Goal: Task Accomplishment & Management: Use online tool/utility

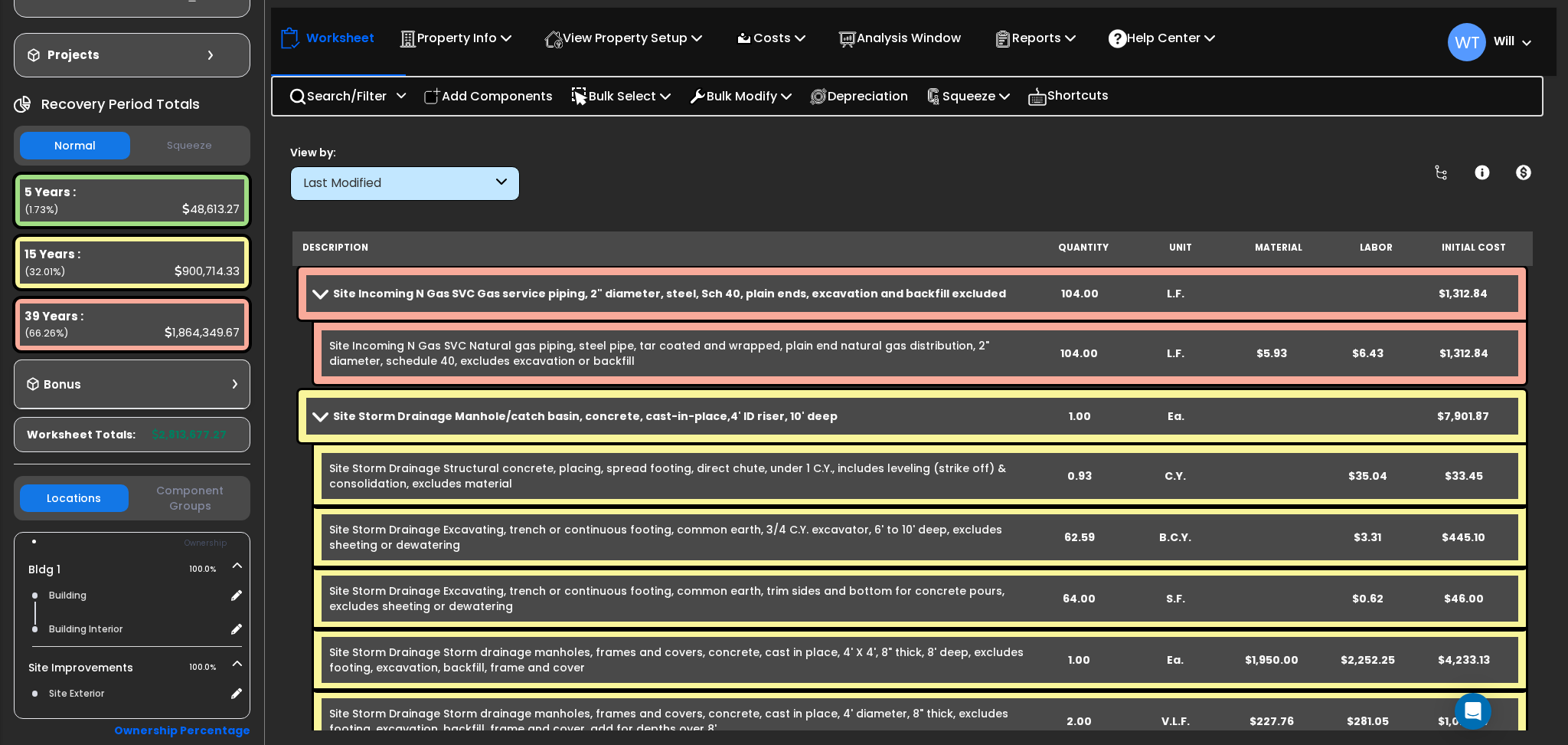
click at [488, 295] on b "Site Incoming N Gas SVC Gas service piping, 2" diameter, steel, Sch 40, plain e…" at bounding box center [670, 293] width 673 height 15
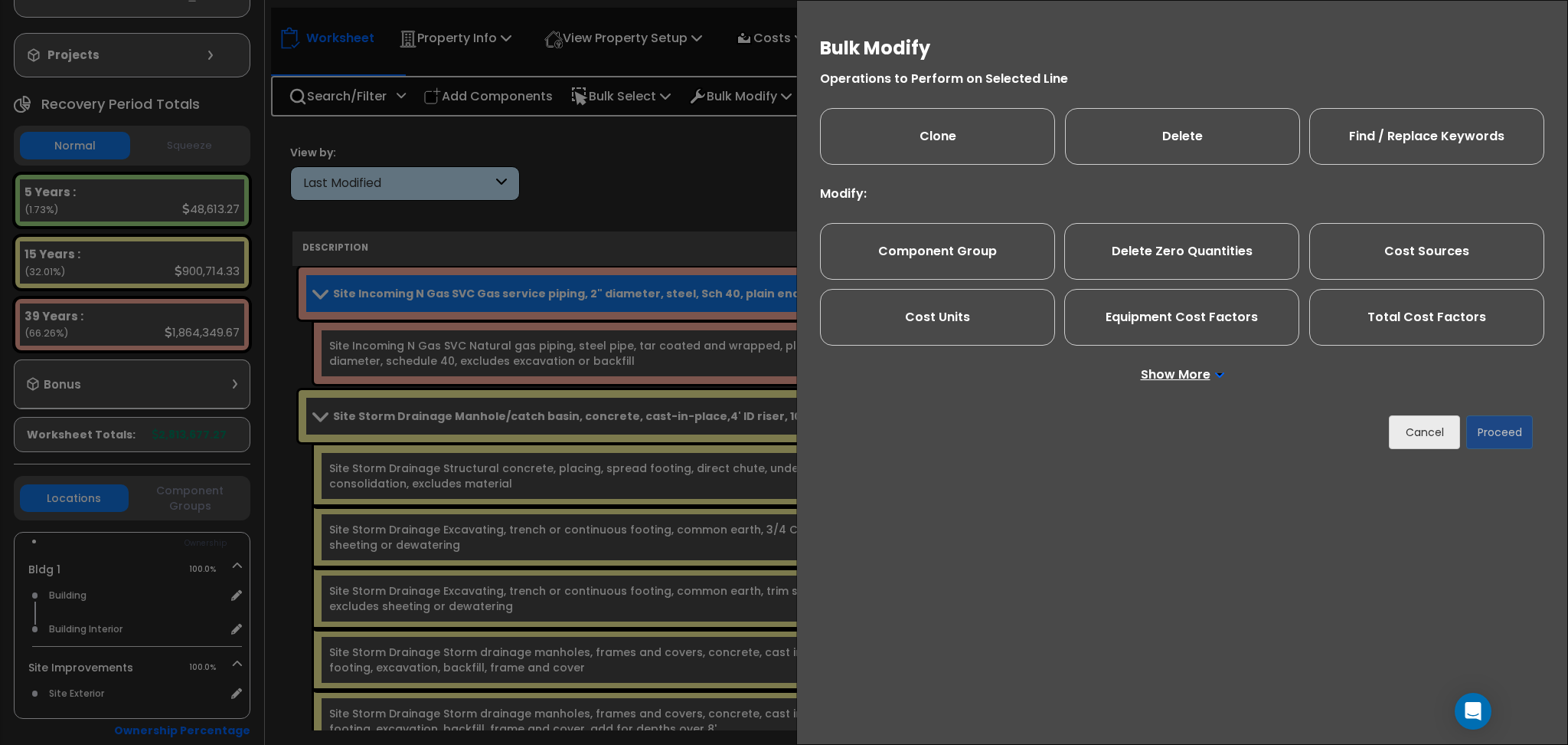
click at [1161, 377] on p "Show More" at bounding box center [1183, 374] width 84 height 12
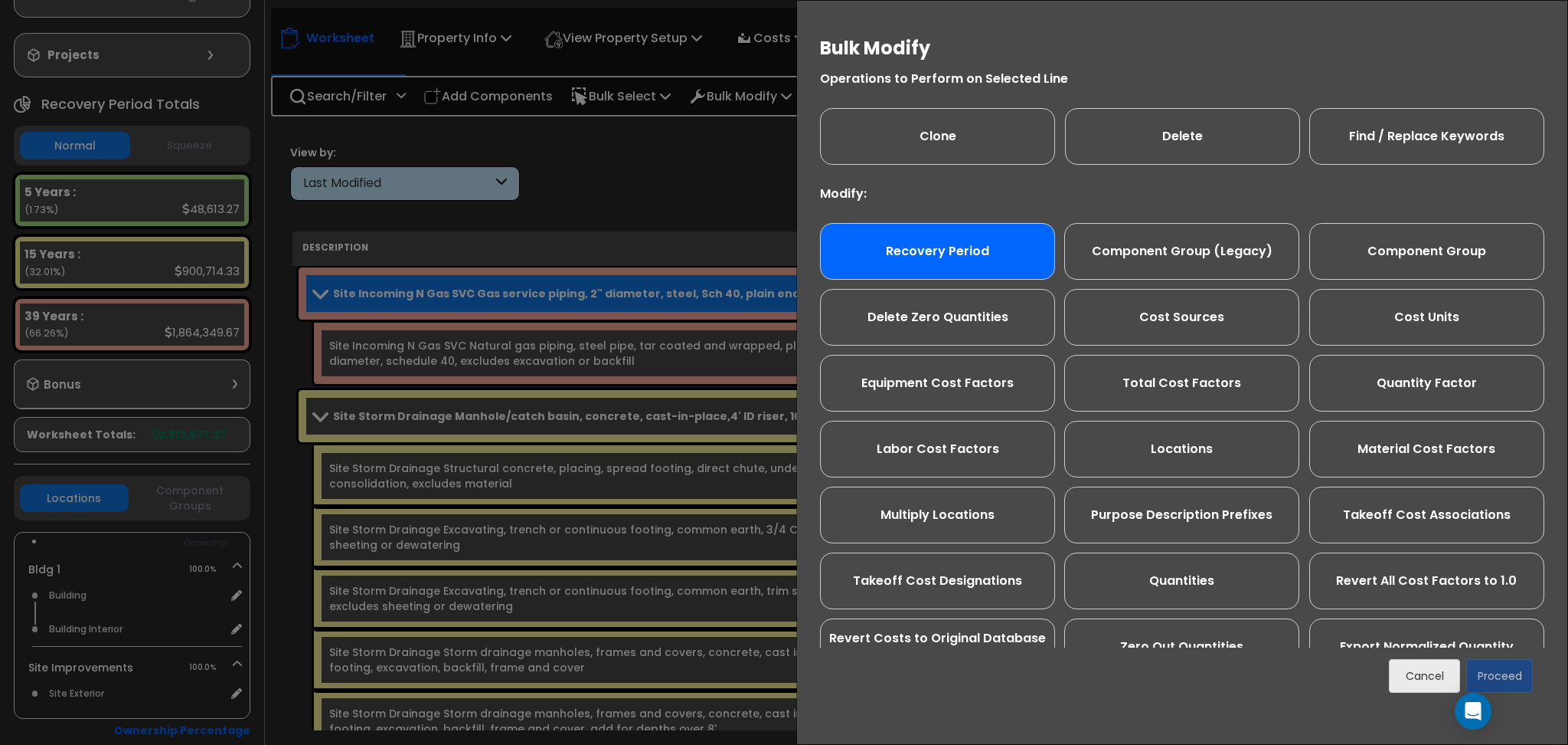
click at [962, 256] on div "Recovery Period" at bounding box center [938, 252] width 235 height 57
click at [1518, 677] on button "Proceed" at bounding box center [1500, 676] width 67 height 34
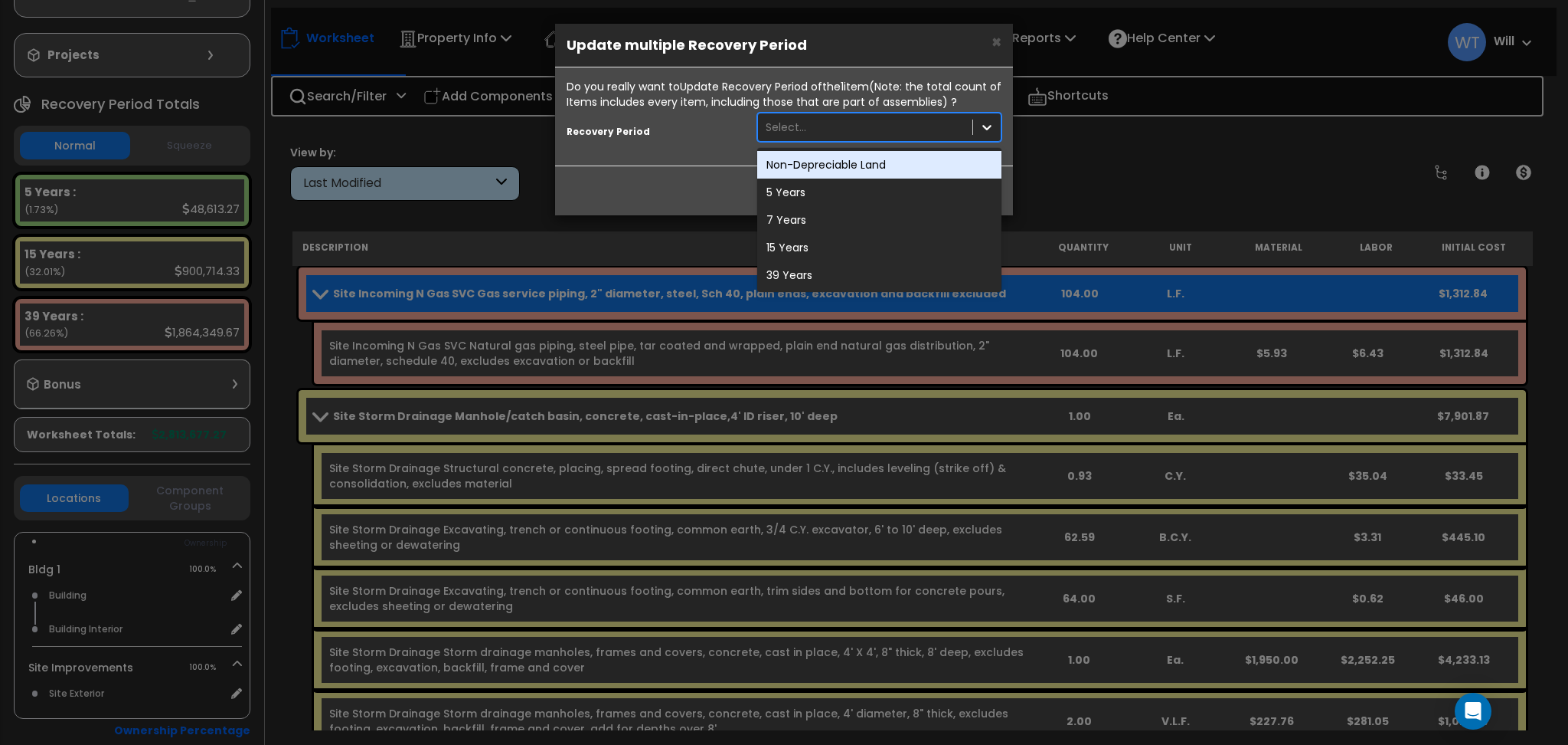
click at [816, 124] on div "Select..." at bounding box center [866, 127] width 214 height 24
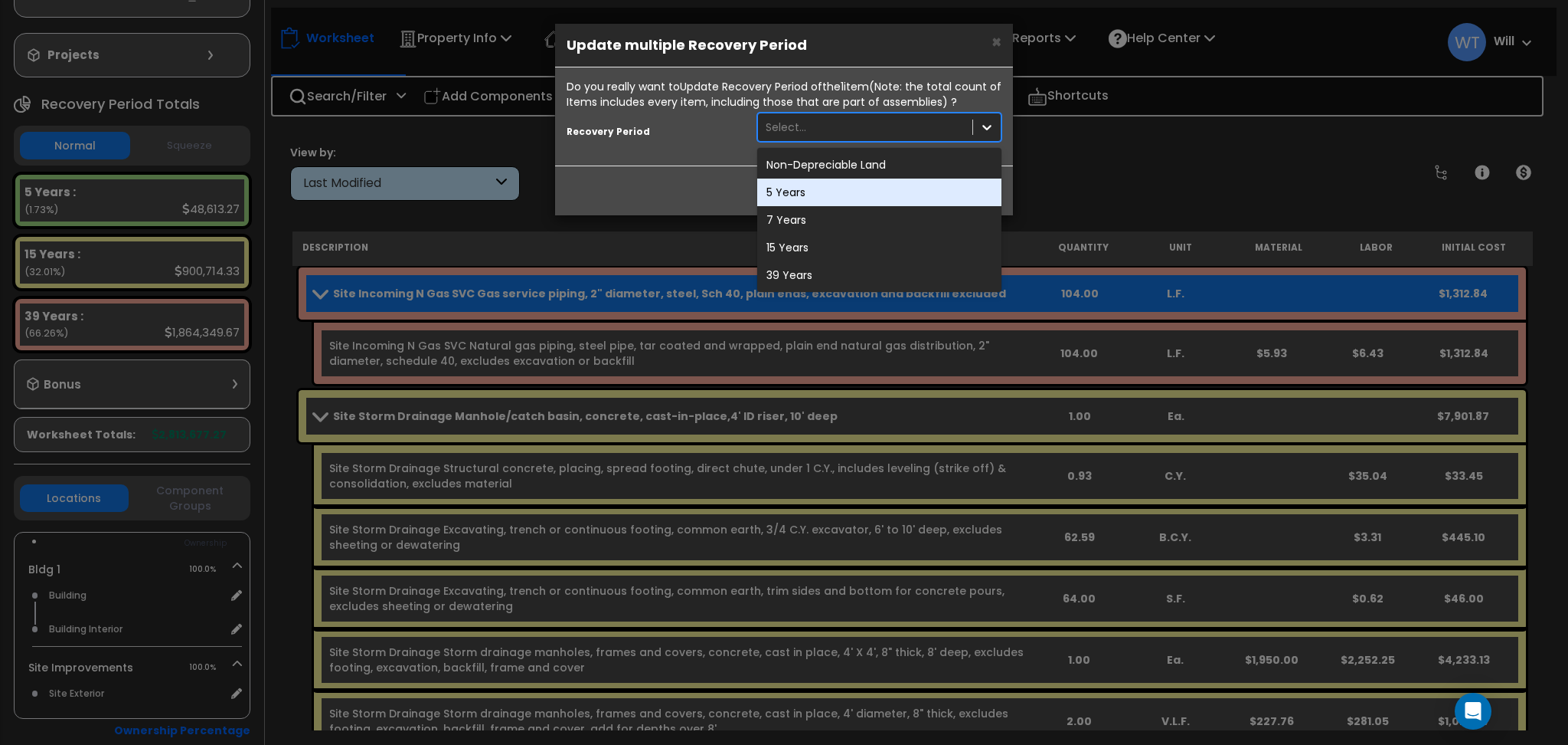
click at [831, 189] on div "5 Years" at bounding box center [879, 192] width 244 height 28
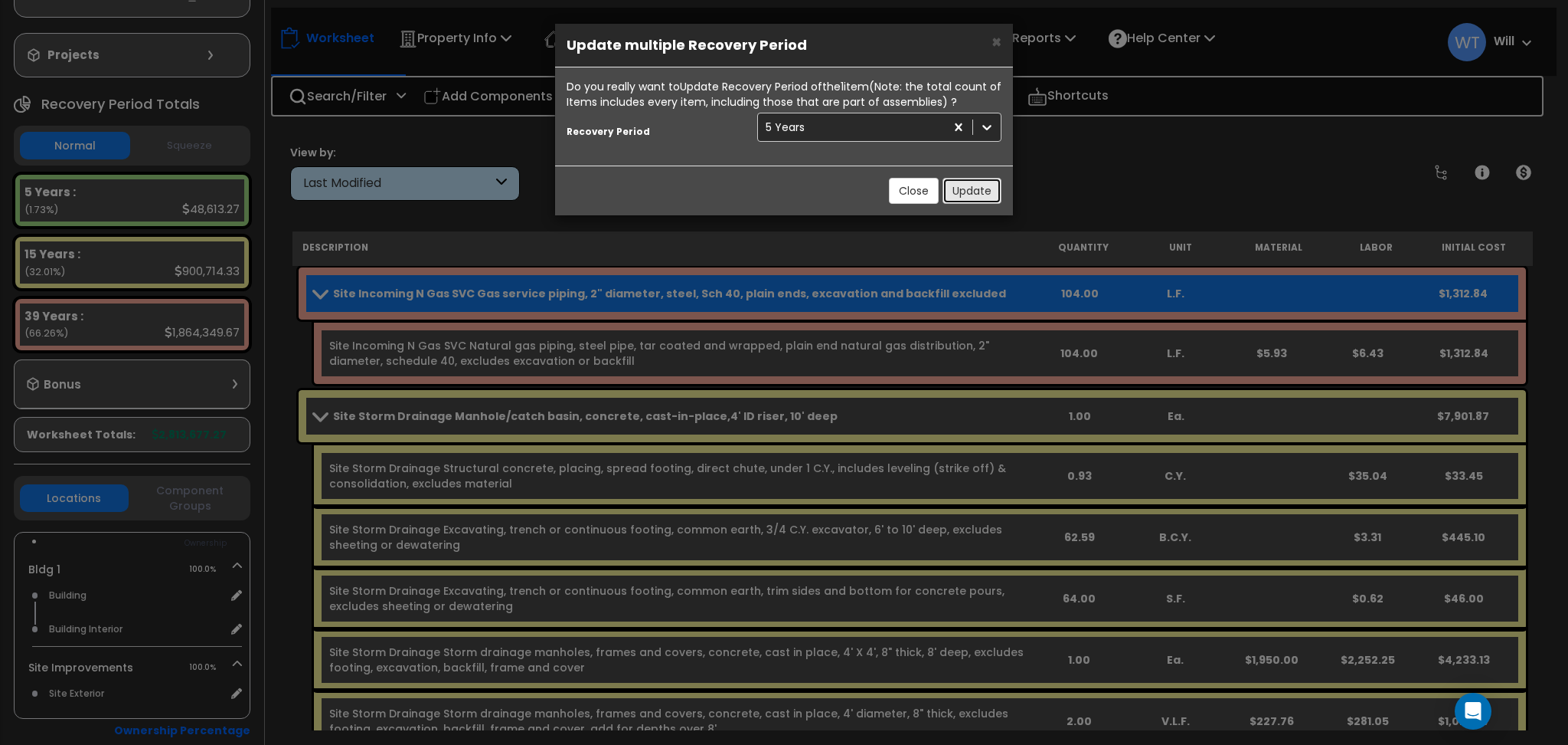
click at [968, 196] on button "Update" at bounding box center [972, 191] width 59 height 26
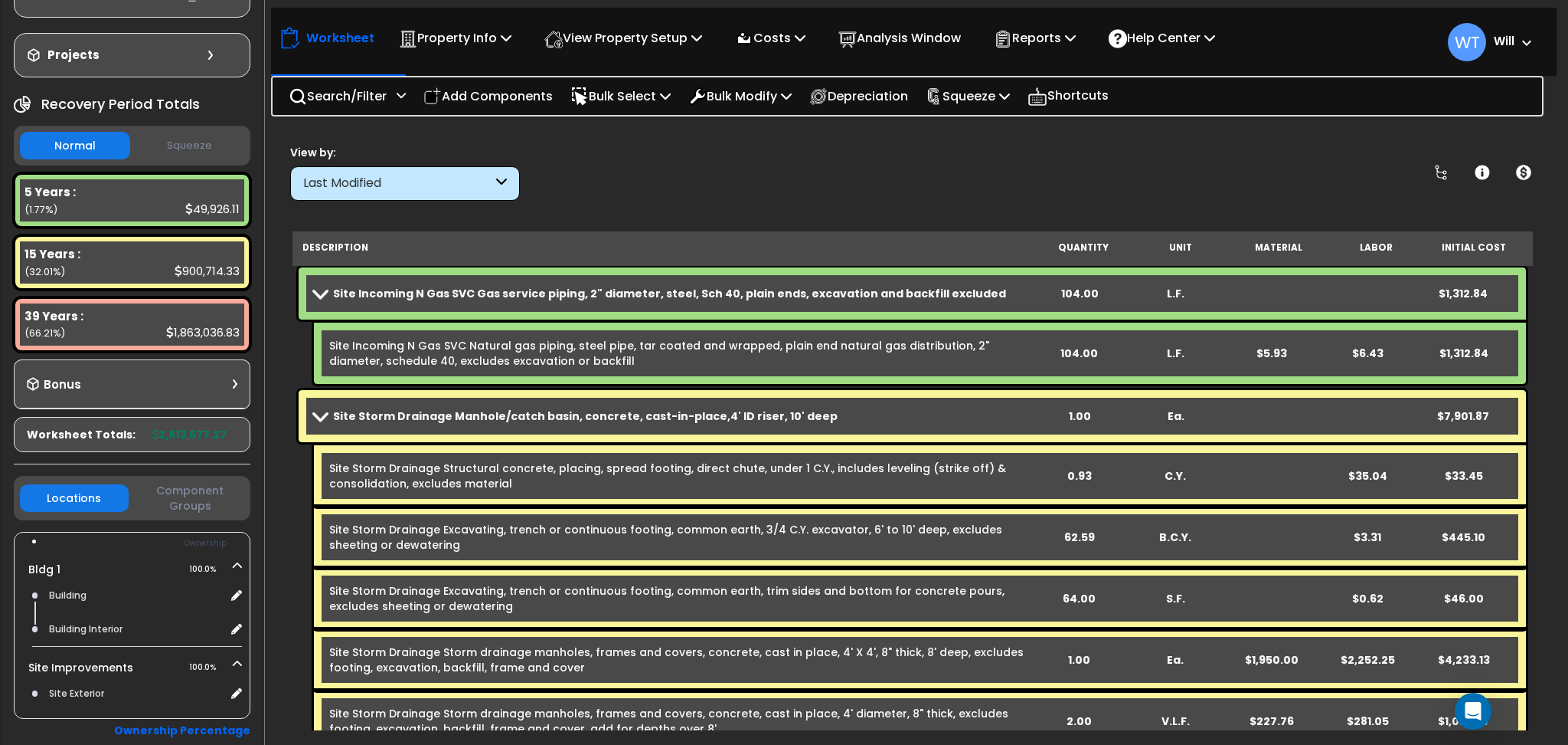
click at [698, 295] on b "Site Incoming N Gas SVC Gas service piping, 2" diameter, steel, Sch 40, plain e…" at bounding box center [670, 293] width 673 height 15
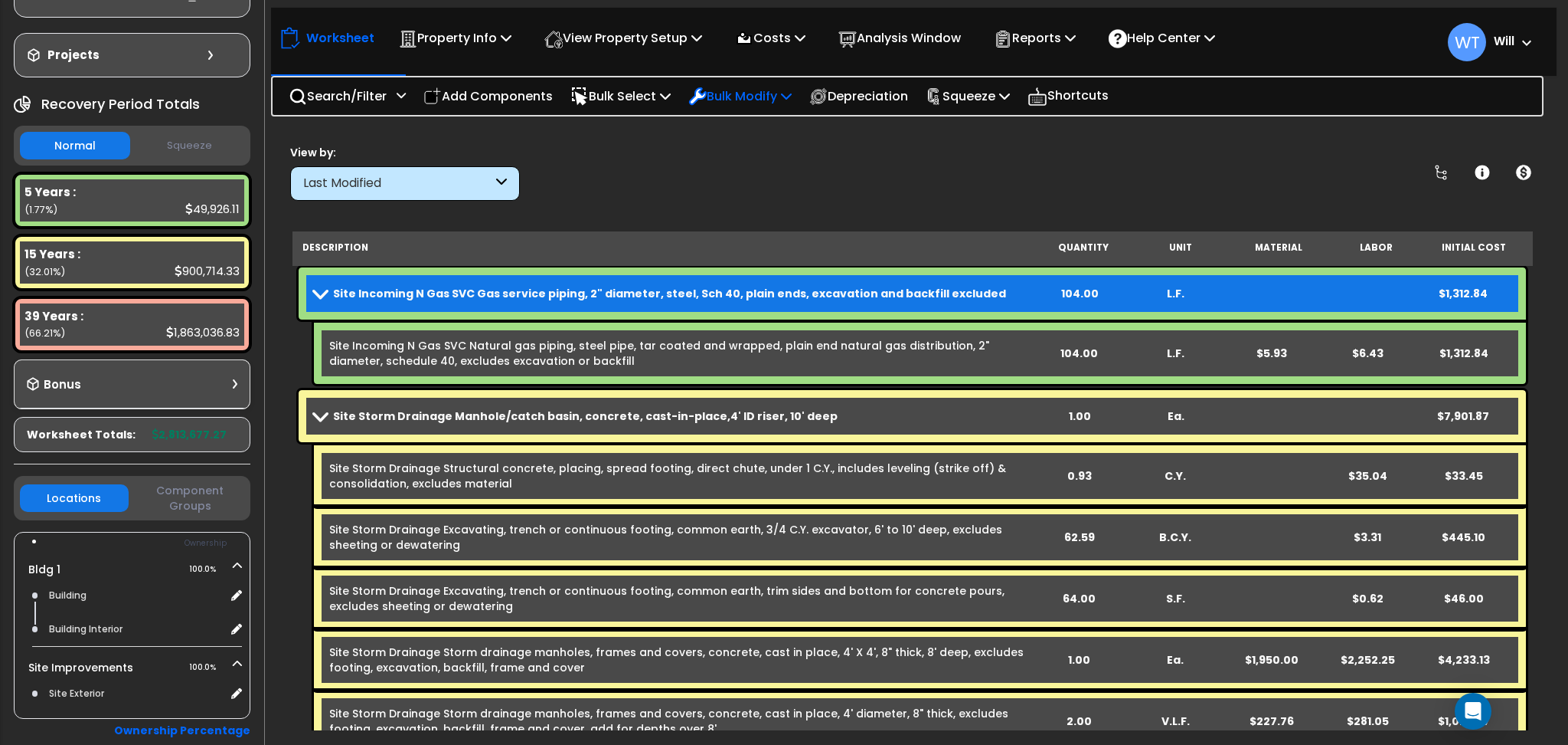
click at [751, 93] on p "Bulk Modify" at bounding box center [740, 96] width 103 height 20
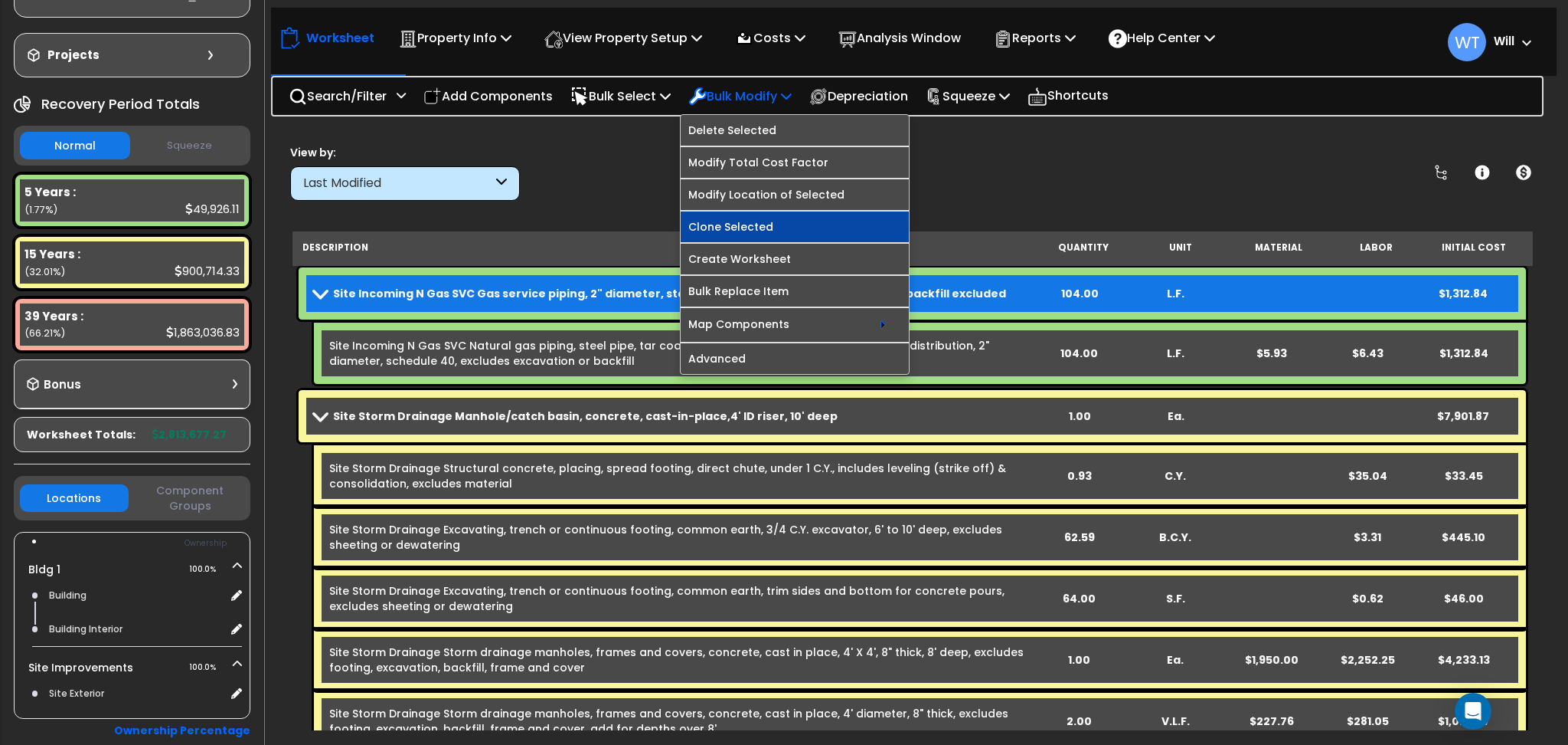
click at [759, 219] on link "Clone Selected" at bounding box center [794, 227] width 228 height 31
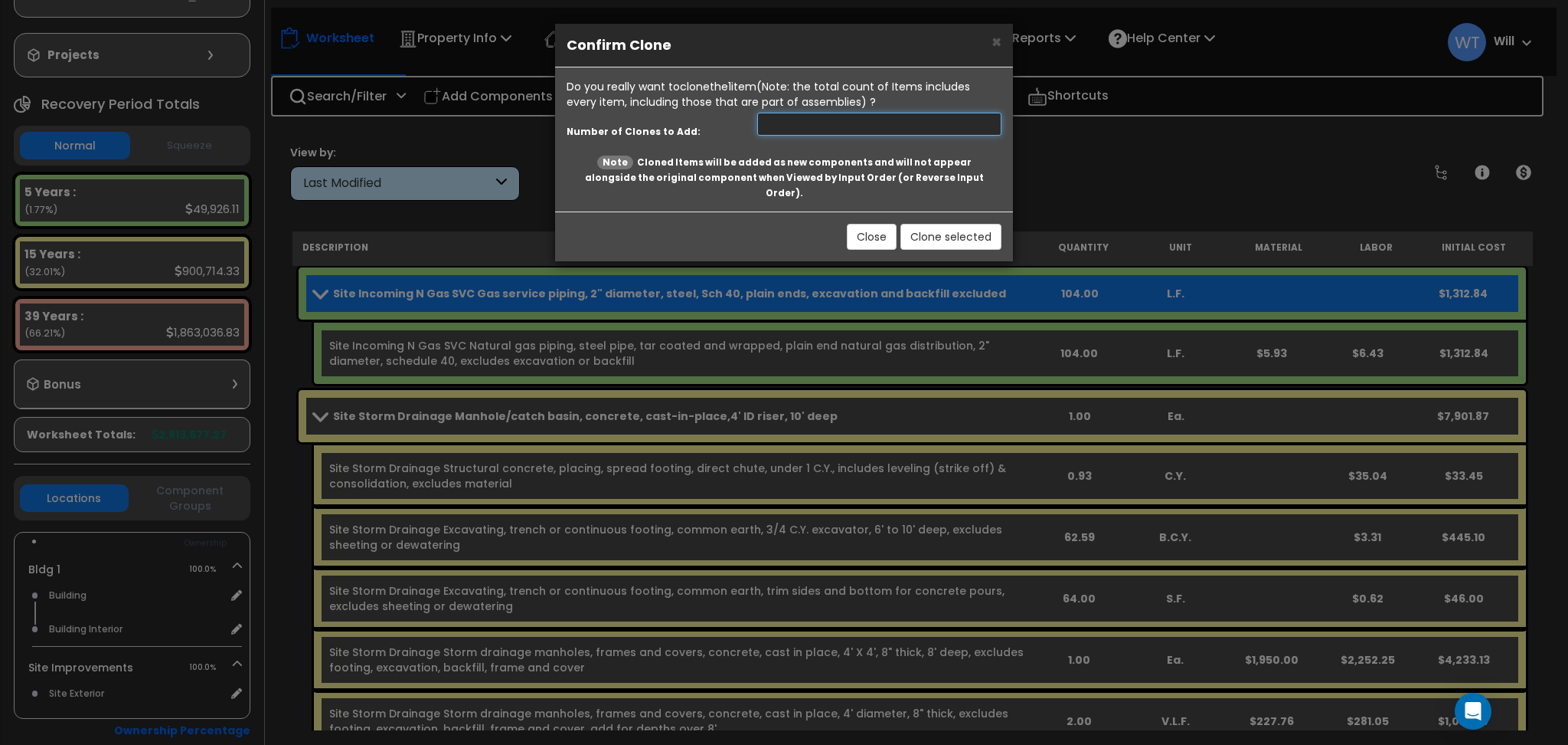
click at [982, 115] on input "number" at bounding box center [879, 124] width 244 height 23
type input "1"
click at [990, 119] on input "1" at bounding box center [879, 124] width 244 height 23
click at [980, 226] on button "Clone selected" at bounding box center [951, 237] width 101 height 26
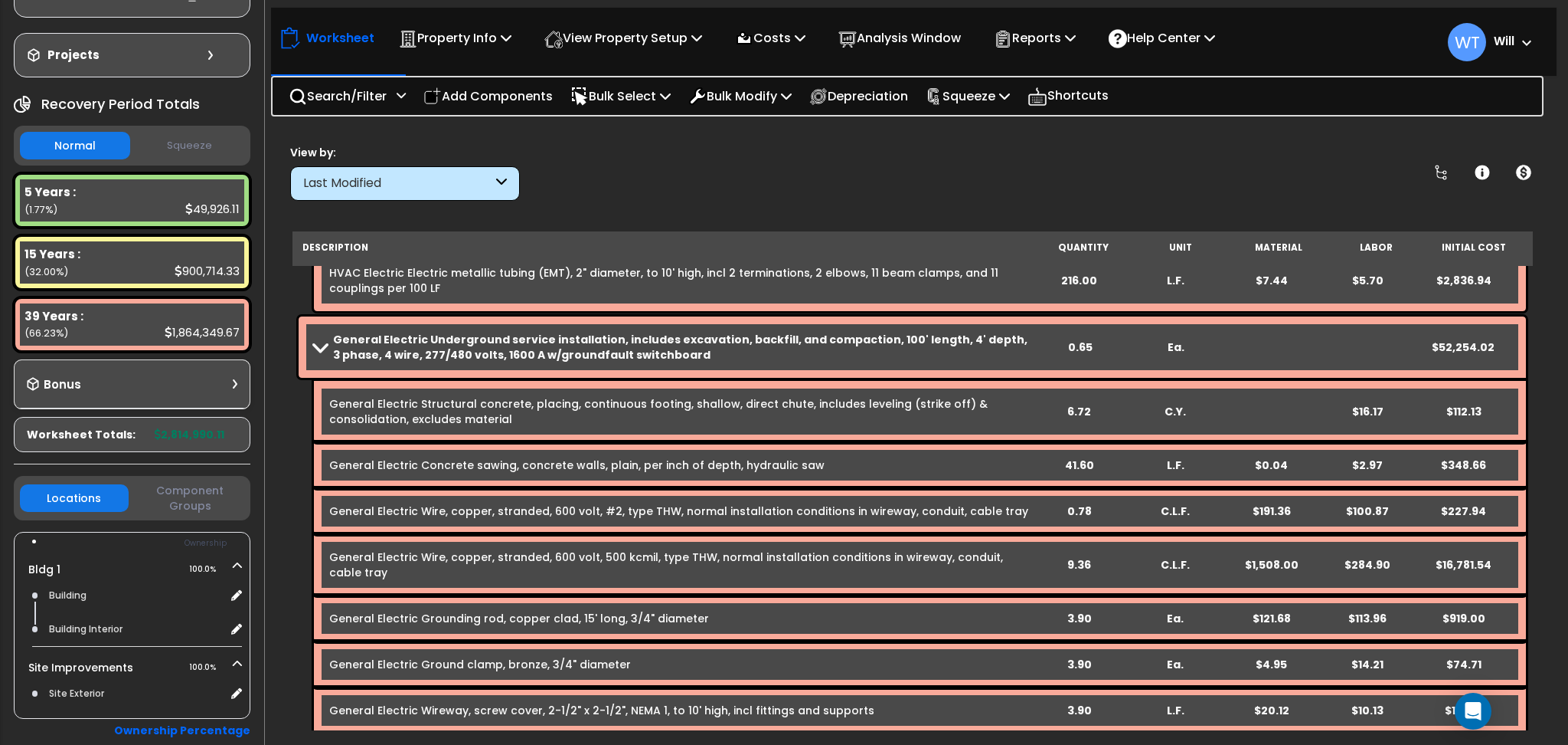
scroll to position [4698, 0]
